Goal: Task Accomplishment & Management: Complete application form

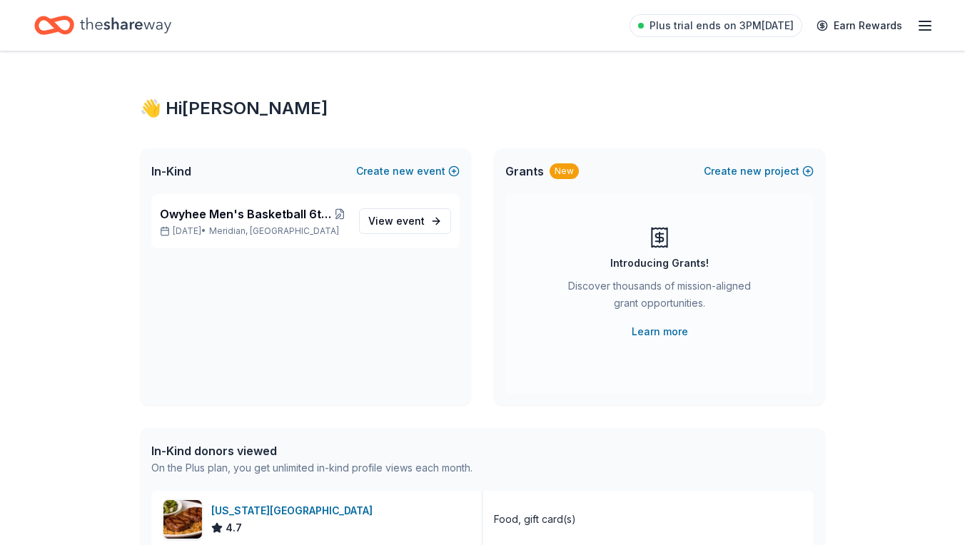
click at [924, 21] on line "button" at bounding box center [924, 21] width 11 height 0
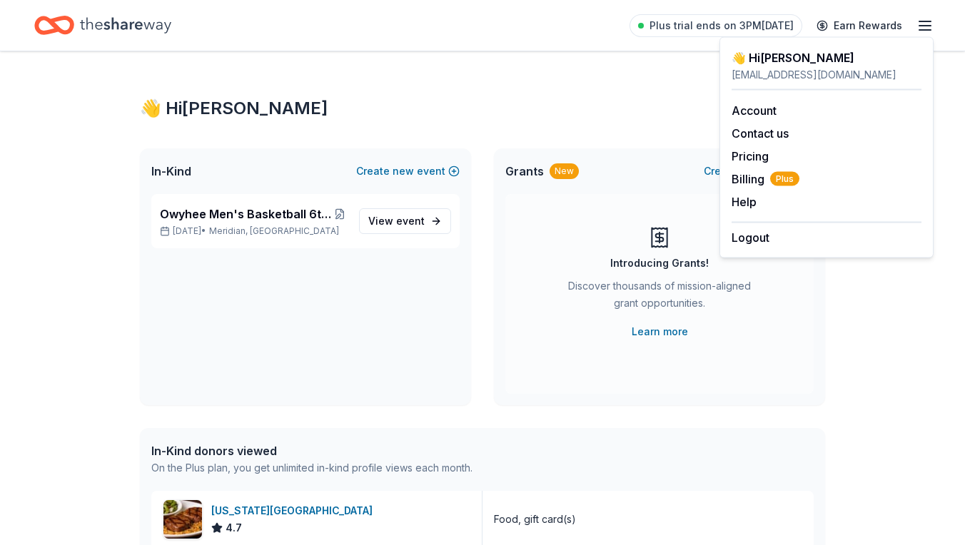
click at [924, 21] on line "button" at bounding box center [924, 21] width 11 height 0
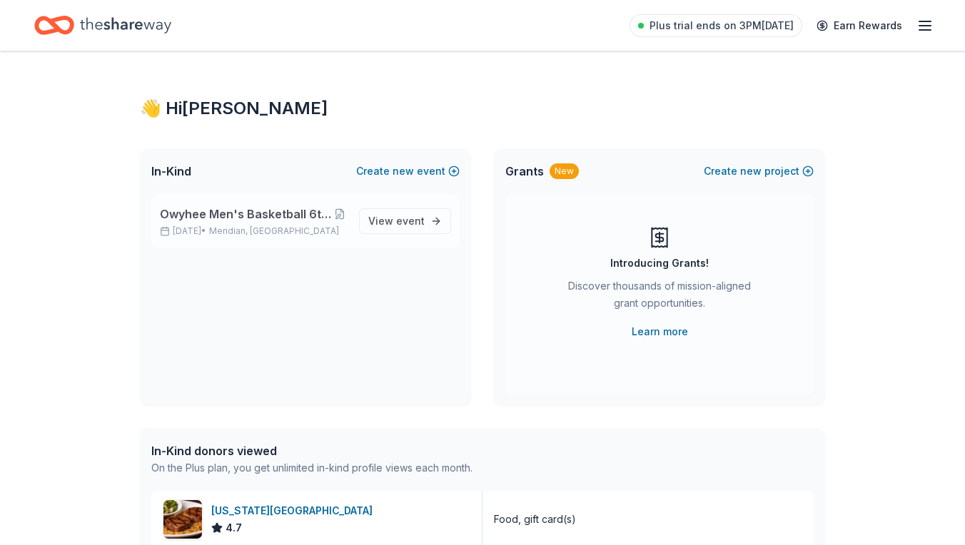
click at [250, 208] on span "Owyhee Men's Basketball 6th Man Casino Night & Auction" at bounding box center [246, 213] width 173 height 17
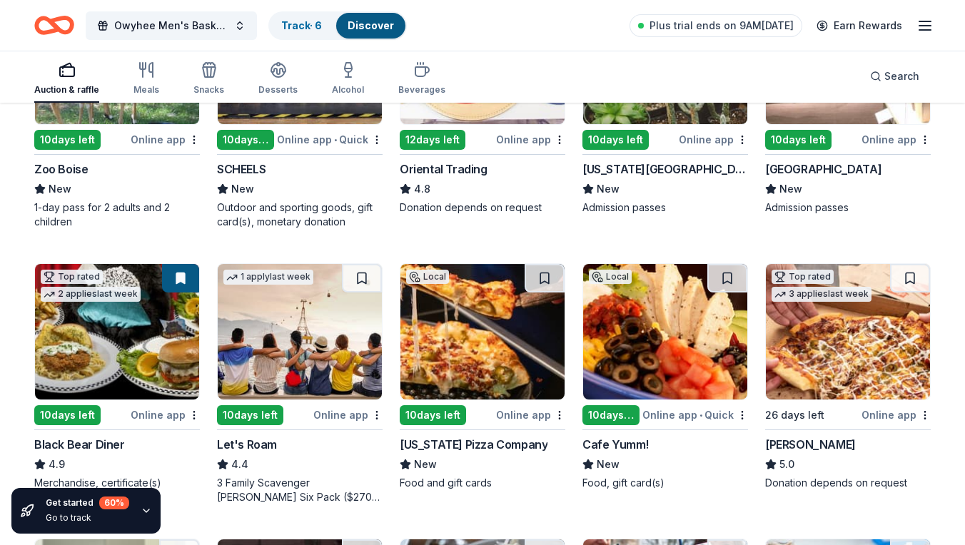
scroll to position [281, 0]
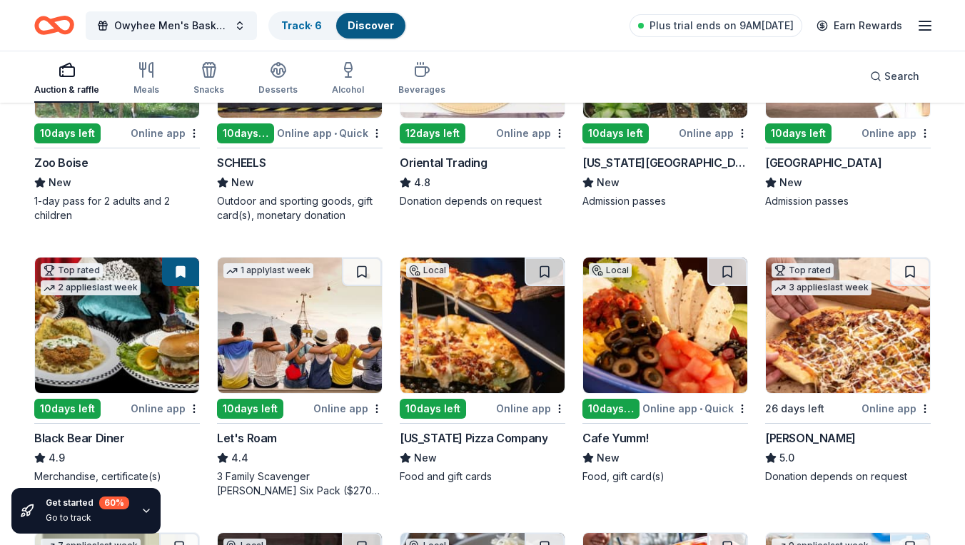
click at [263, 404] on div "10 days left" at bounding box center [250, 409] width 66 height 20
click at [437, 409] on div "10 days left" at bounding box center [433, 409] width 66 height 20
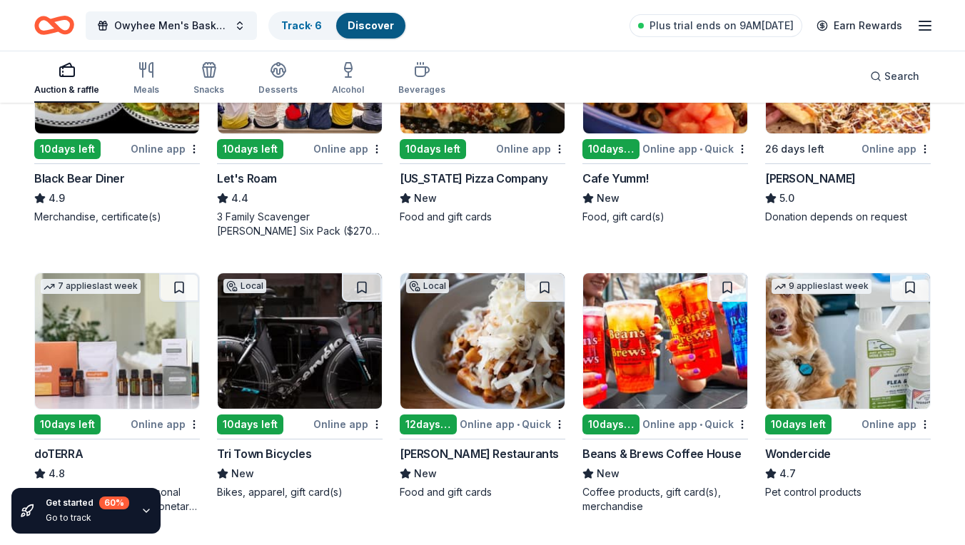
scroll to position [546, 0]
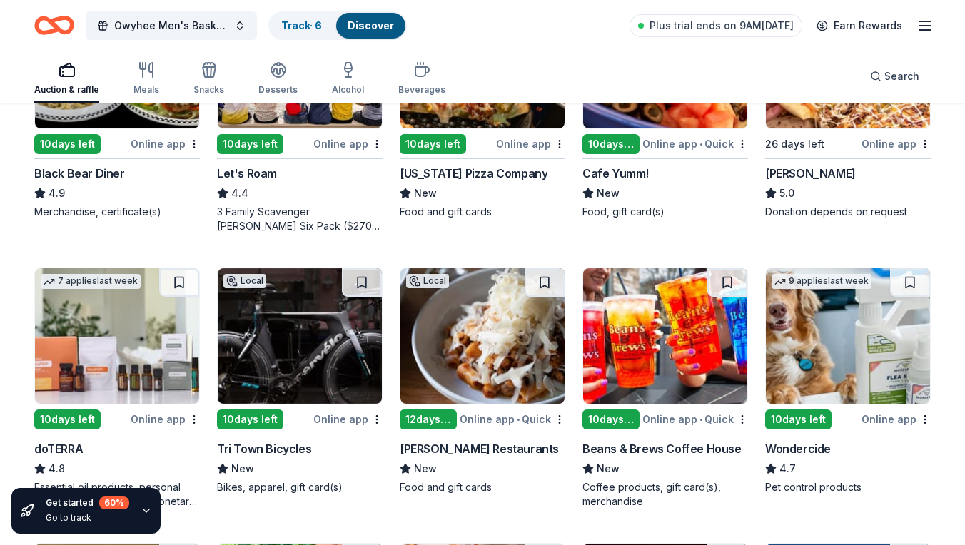
click at [243, 417] on div "10 days left" at bounding box center [250, 420] width 66 height 20
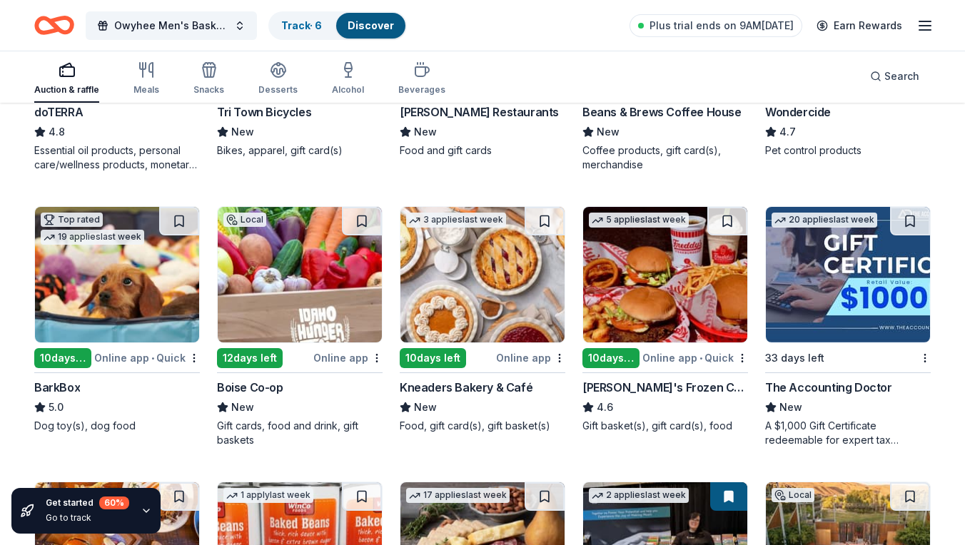
scroll to position [877, 0]
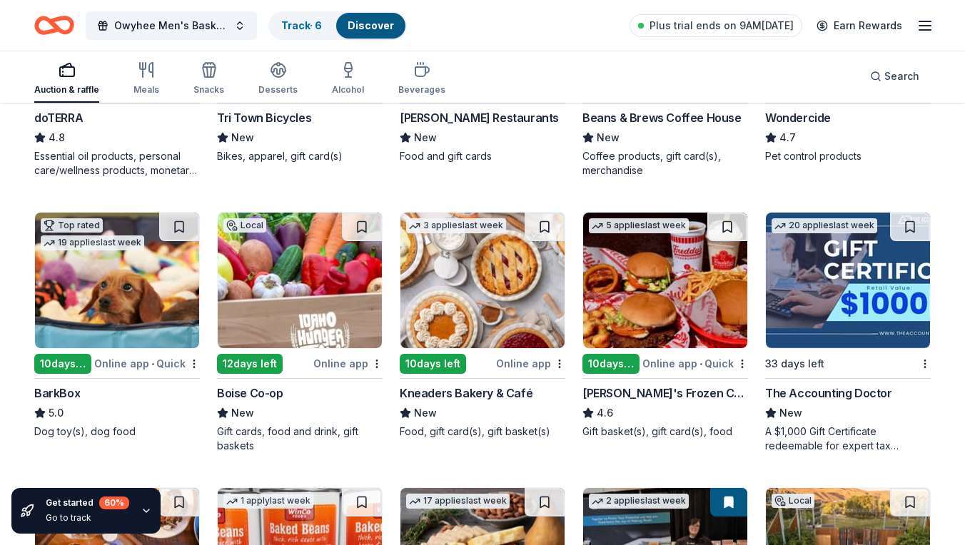
click at [255, 370] on div "12 days left" at bounding box center [250, 364] width 66 height 20
click at [462, 360] on div "10 days left" at bounding box center [433, 364] width 66 height 20
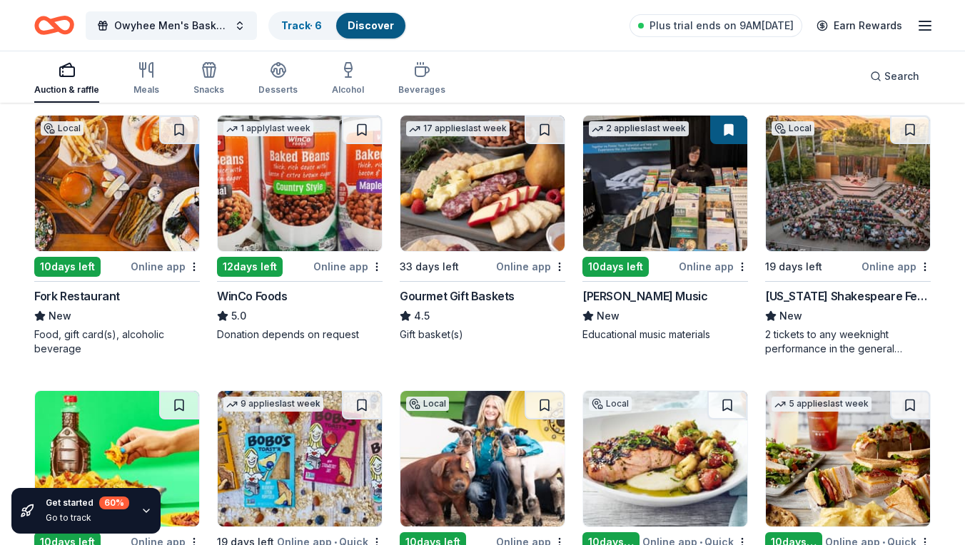
scroll to position [1234, 0]
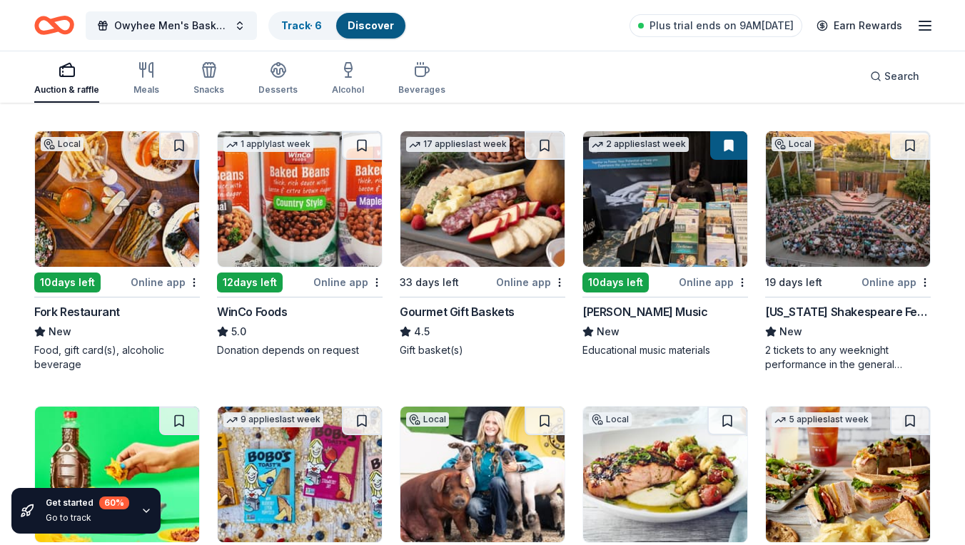
click at [72, 285] on div "10 days left" at bounding box center [67, 283] width 66 height 20
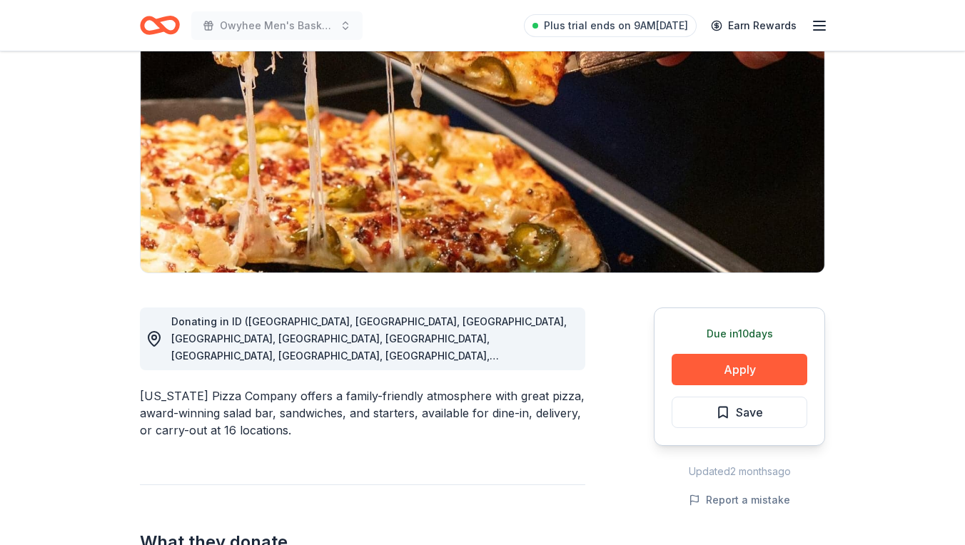
scroll to position [162, 0]
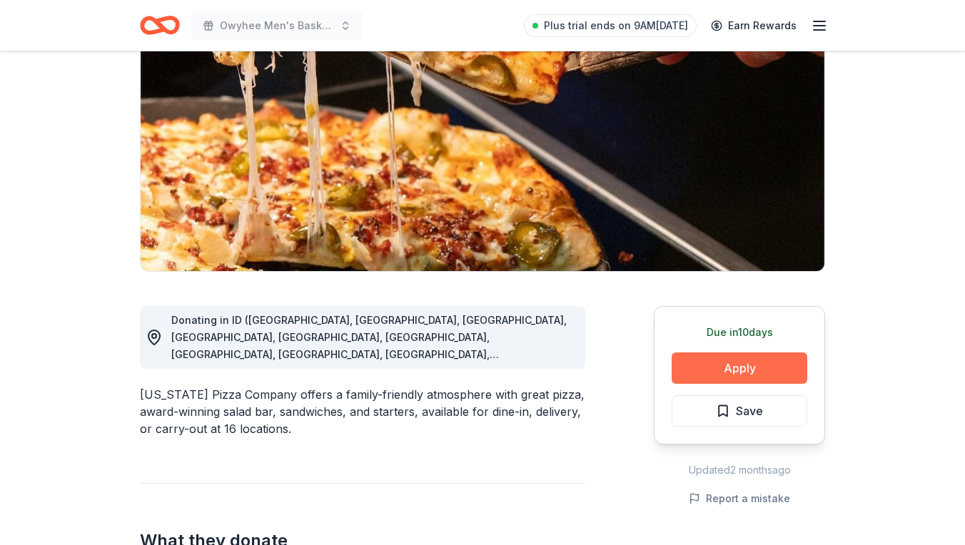
click at [773, 366] on button "Apply" at bounding box center [739, 367] width 136 height 31
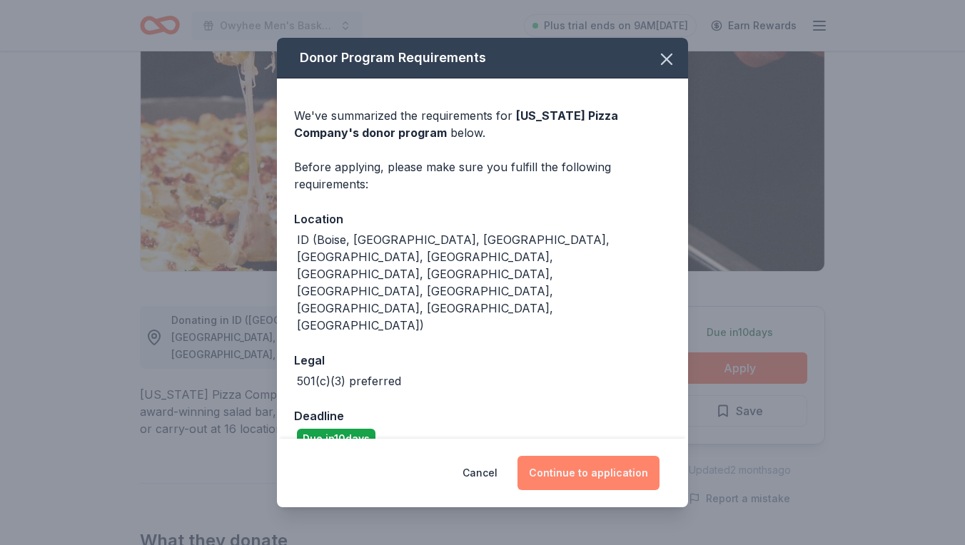
click at [595, 457] on button "Continue to application" at bounding box center [588, 473] width 142 height 34
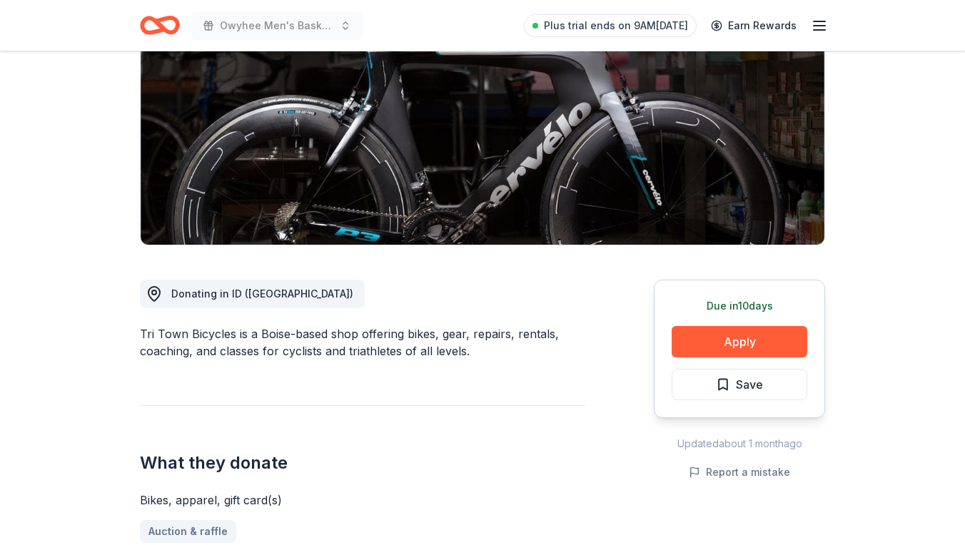
scroll to position [190, 0]
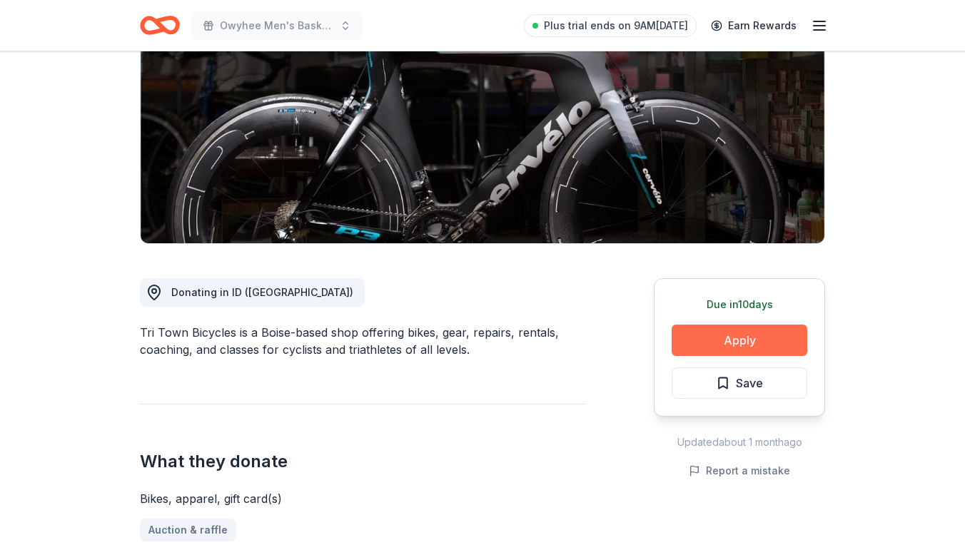
click at [714, 340] on button "Apply" at bounding box center [739, 340] width 136 height 31
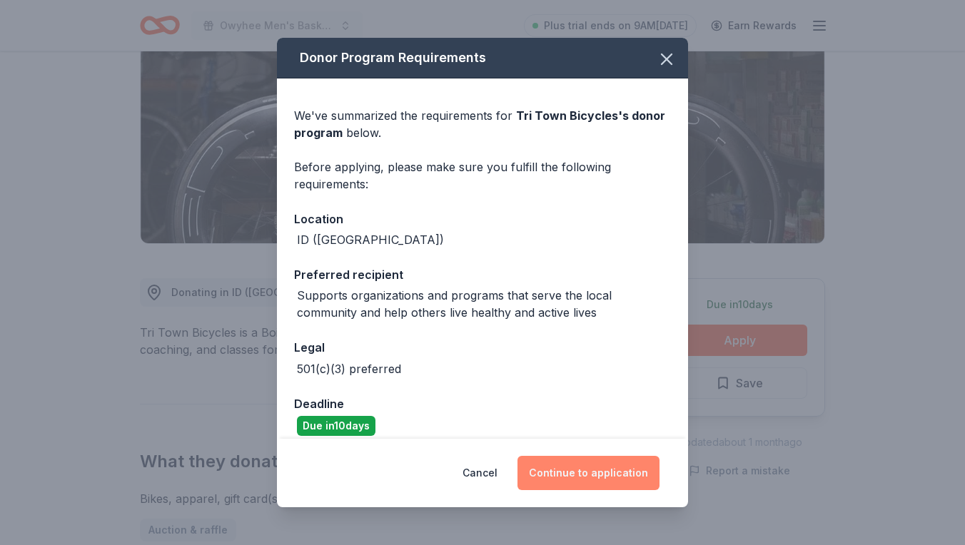
click at [602, 480] on button "Continue to application" at bounding box center [588, 473] width 142 height 34
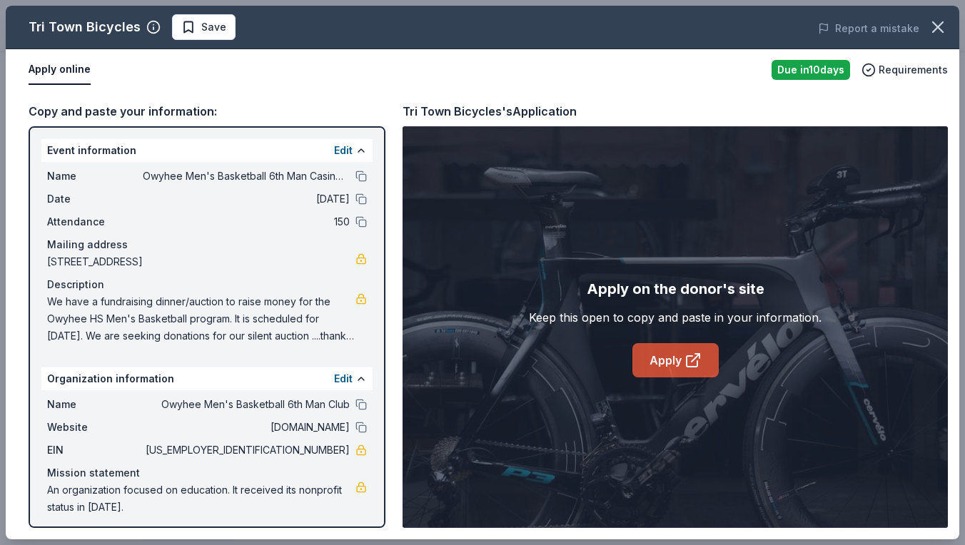
click at [669, 366] on link "Apply" at bounding box center [675, 360] width 86 height 34
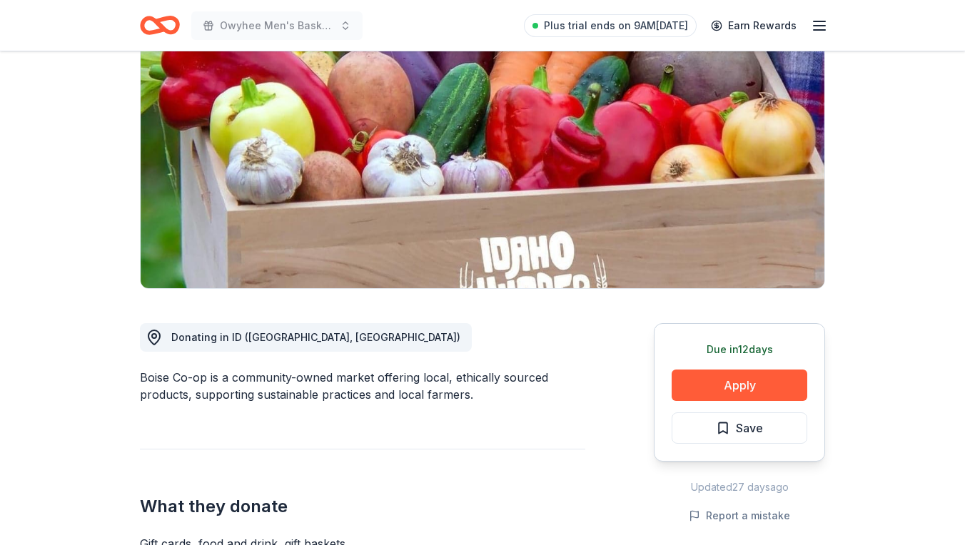
scroll to position [75, 0]
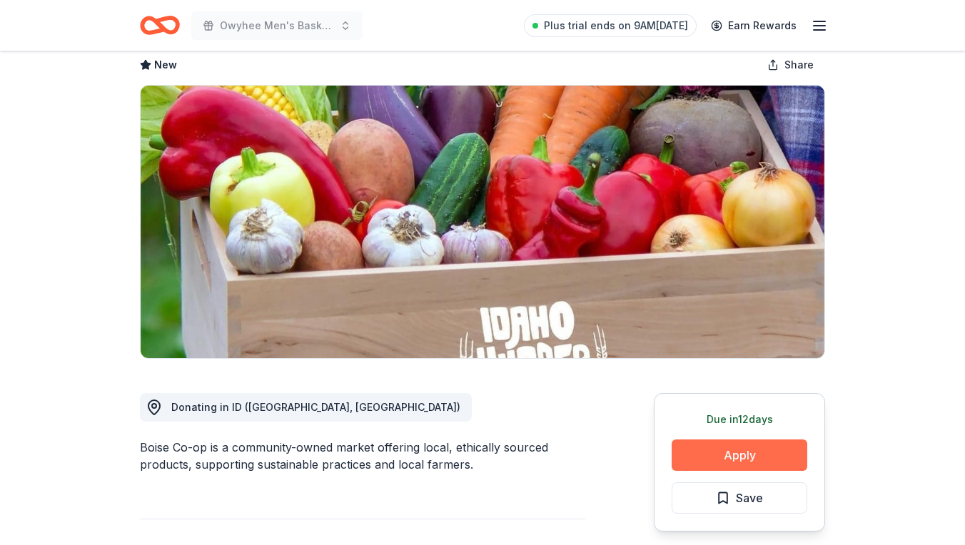
click at [745, 453] on button "Apply" at bounding box center [739, 455] width 136 height 31
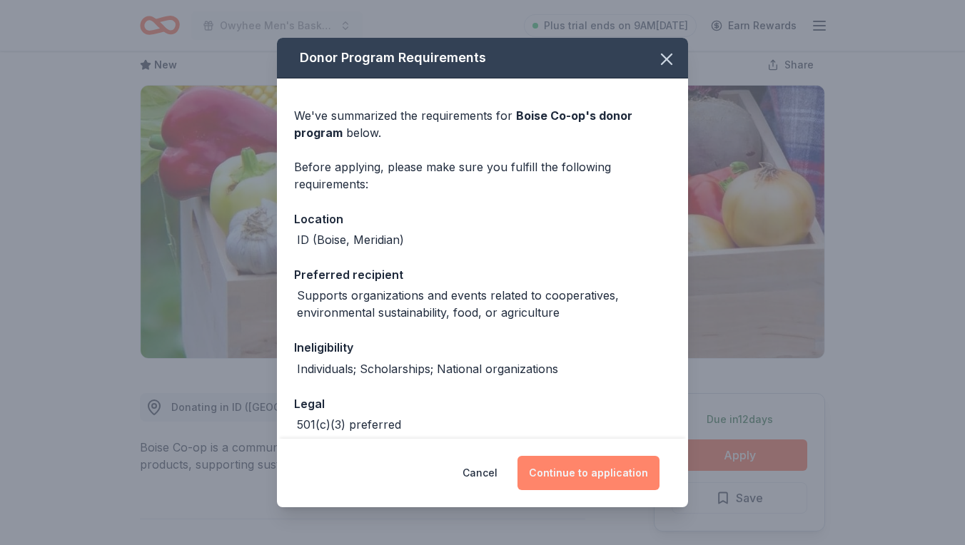
click at [602, 476] on button "Continue to application" at bounding box center [588, 473] width 142 height 34
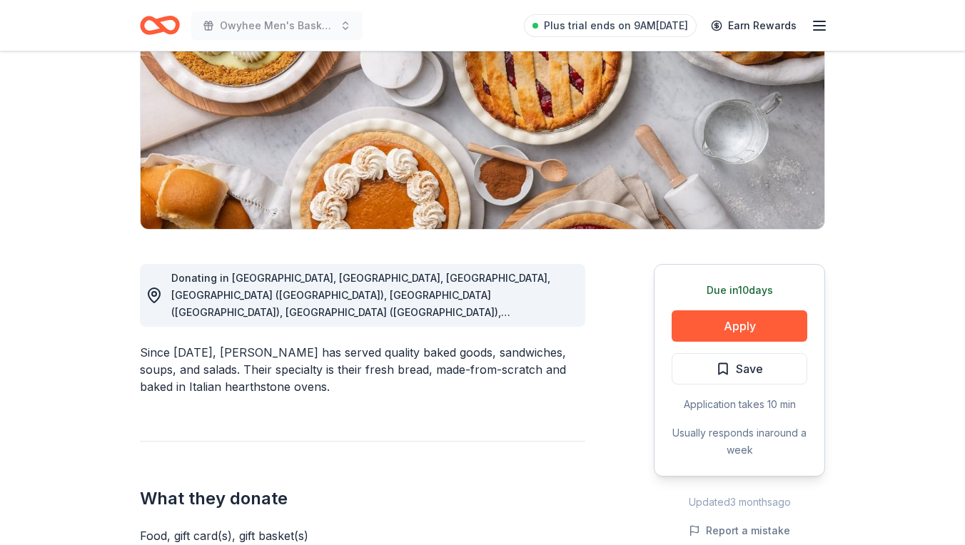
scroll to position [208, 0]
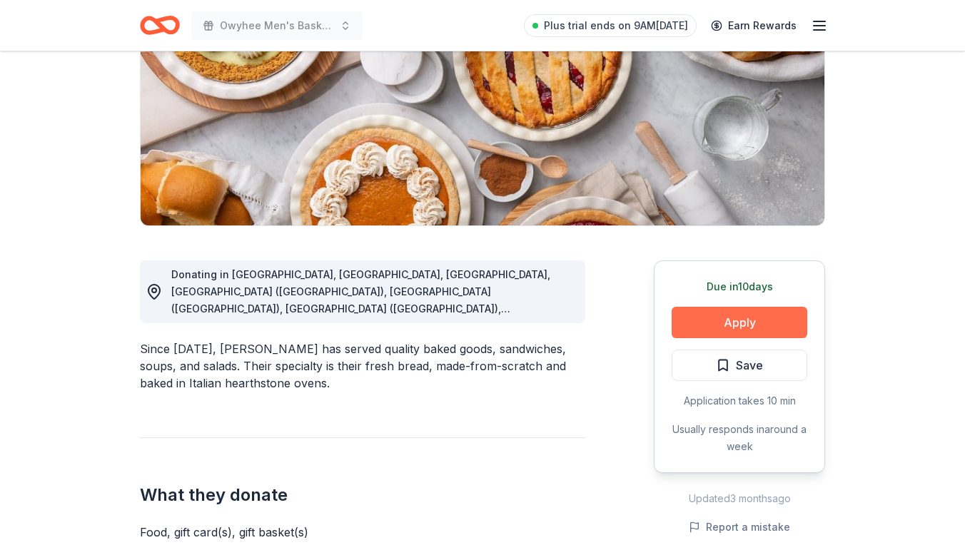
click at [724, 320] on button "Apply" at bounding box center [739, 322] width 136 height 31
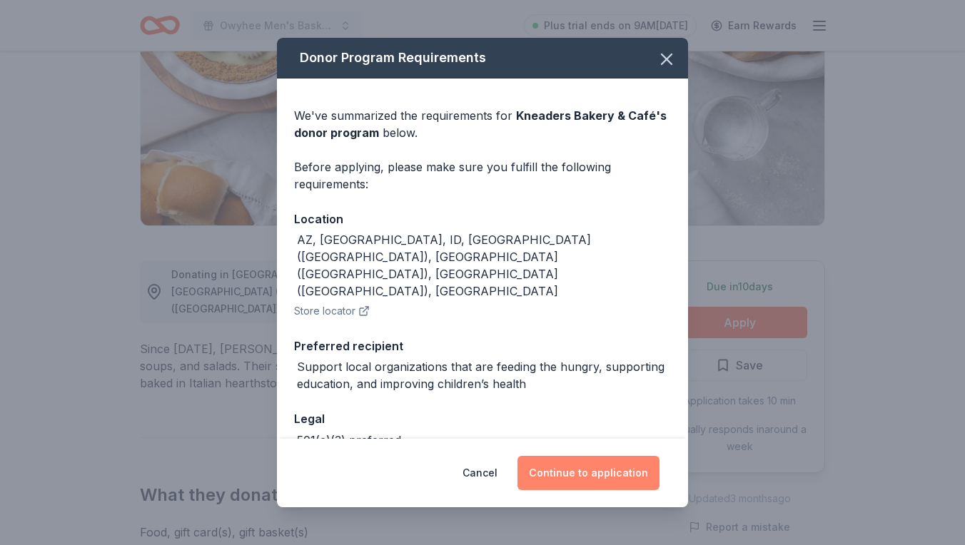
click at [588, 486] on button "Continue to application" at bounding box center [588, 473] width 142 height 34
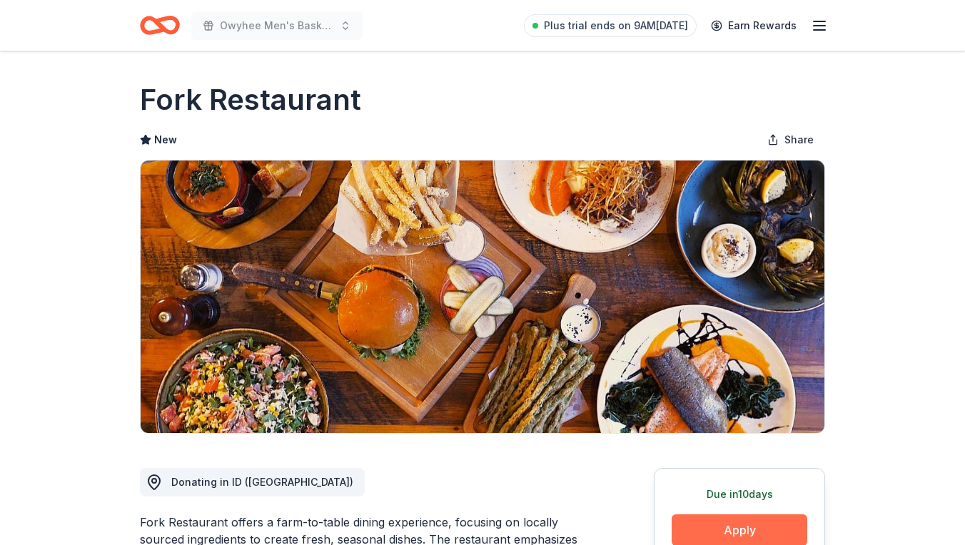
click at [742, 525] on button "Apply" at bounding box center [739, 529] width 136 height 31
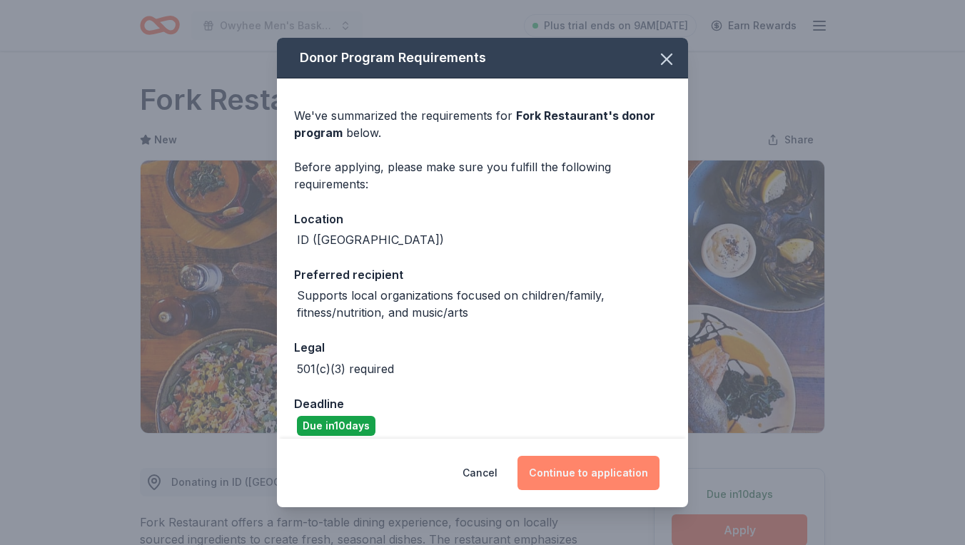
click at [621, 477] on button "Continue to application" at bounding box center [588, 473] width 142 height 34
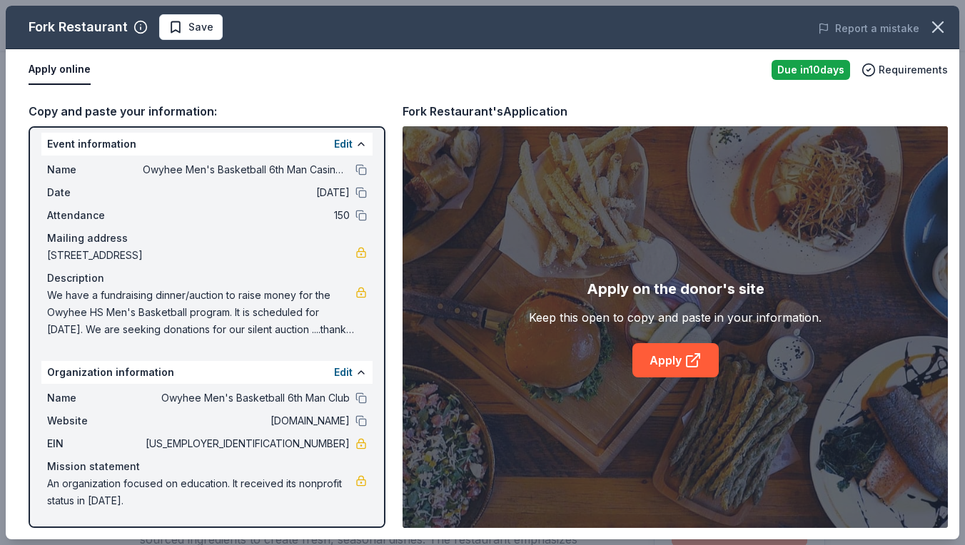
scroll to position [6, 0]
click at [669, 367] on link "Apply" at bounding box center [675, 360] width 86 height 34
